Goal: Check status: Check status

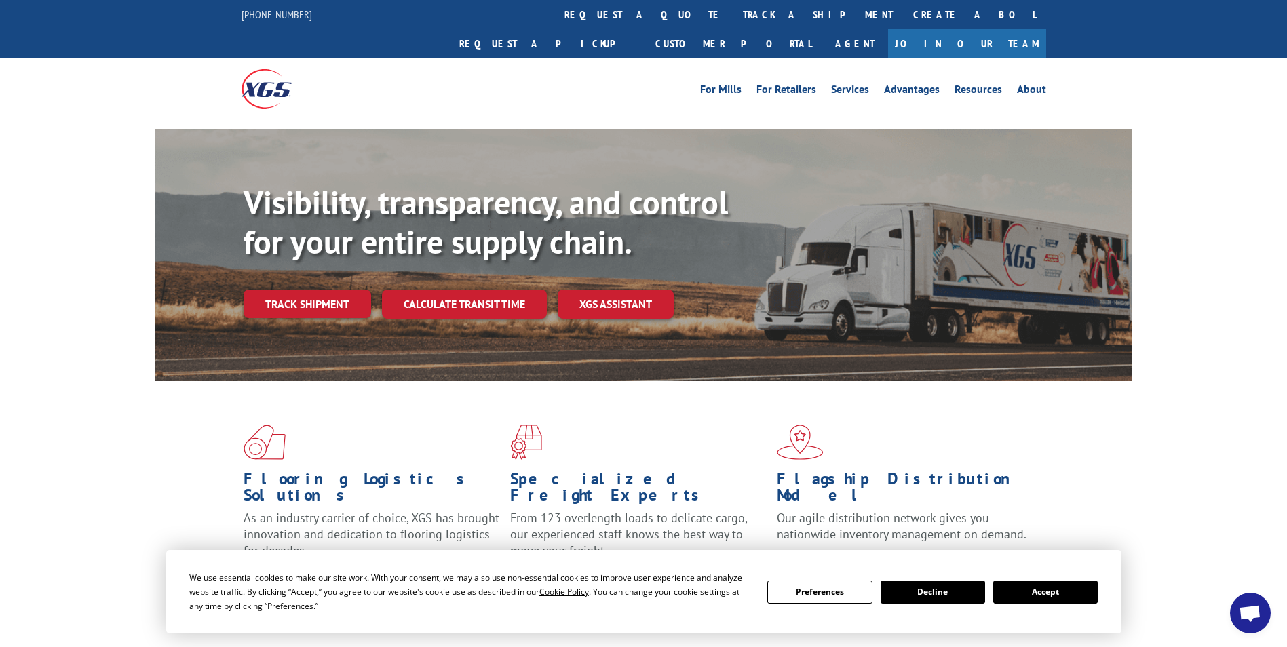
click at [304, 290] on link "Track shipment" at bounding box center [308, 304] width 128 height 28
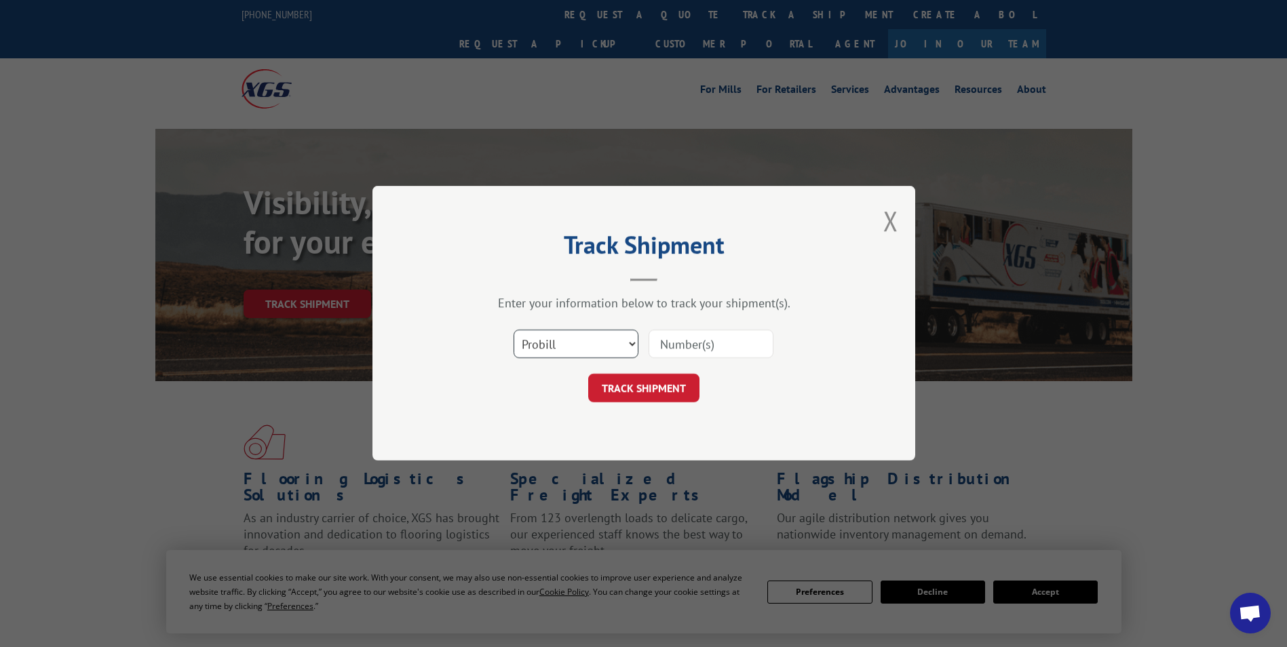
click at [628, 343] on select "Select category... Probill BOL PO" at bounding box center [576, 344] width 125 height 28
select select "bol"
click at [514, 330] on select "Select category... Probill BOL PO" at bounding box center [576, 344] width 125 height 28
paste input "6013209"
type input "6013209"
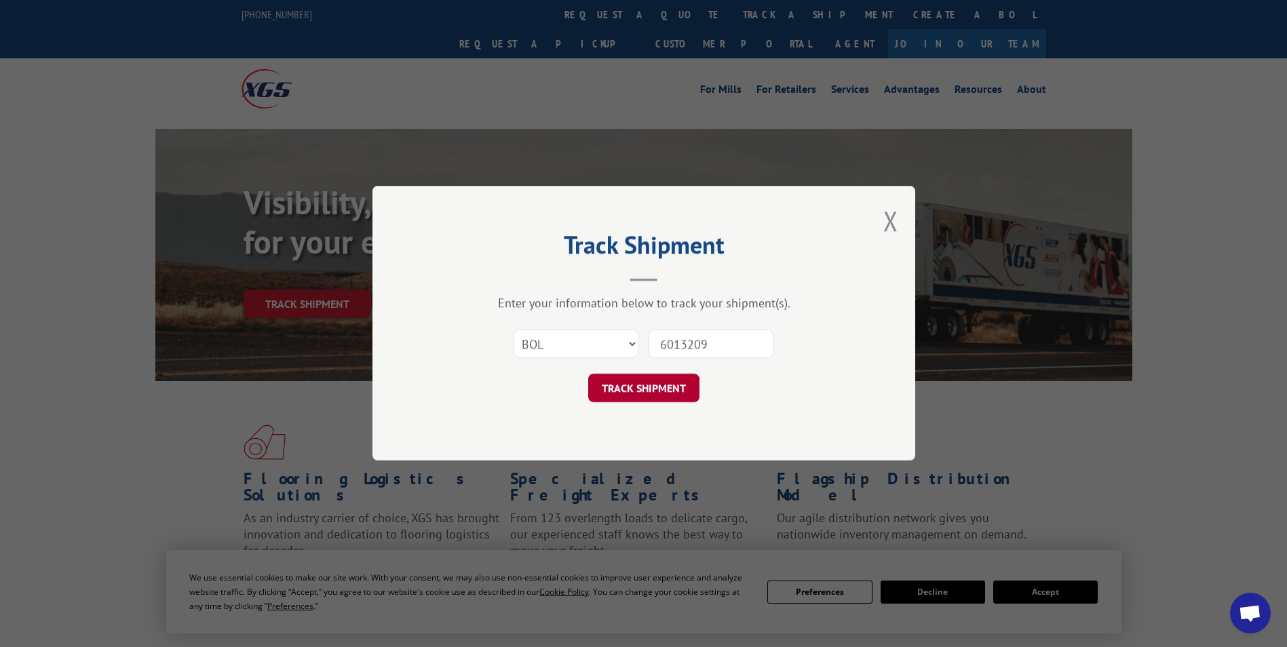
click at [671, 387] on button "TRACK SHIPMENT" at bounding box center [643, 388] width 111 height 28
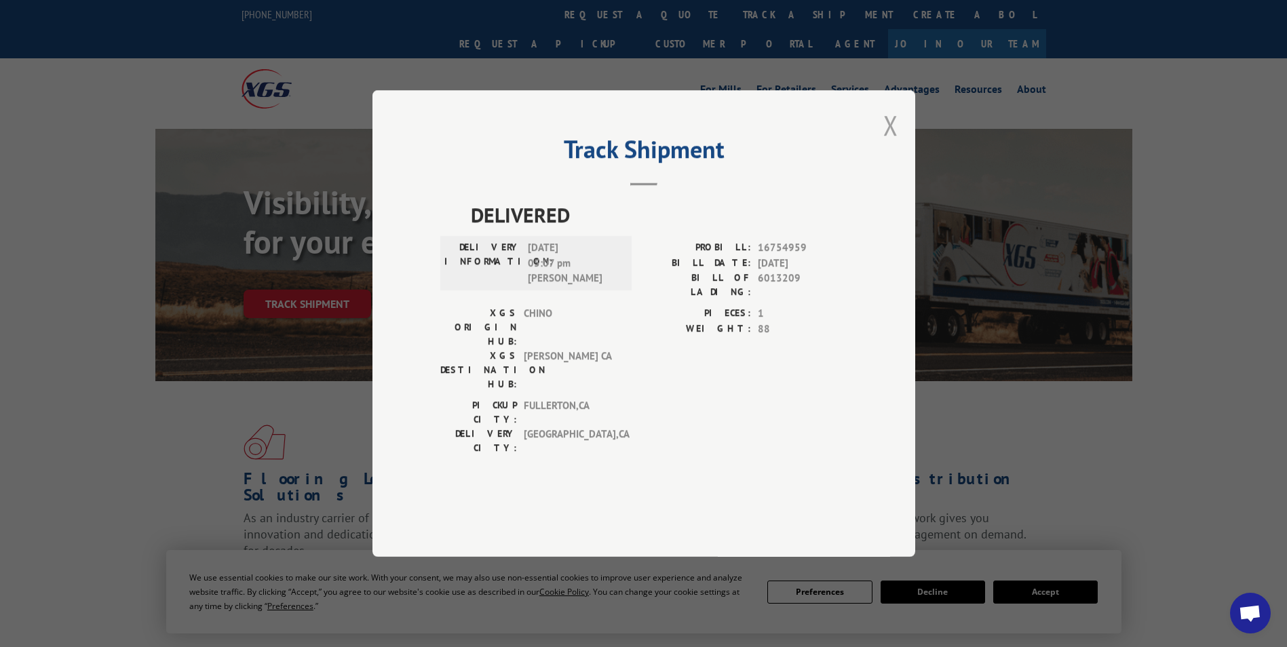
click at [897, 143] on button "Close modal" at bounding box center [890, 125] width 15 height 36
